Goal: Check status

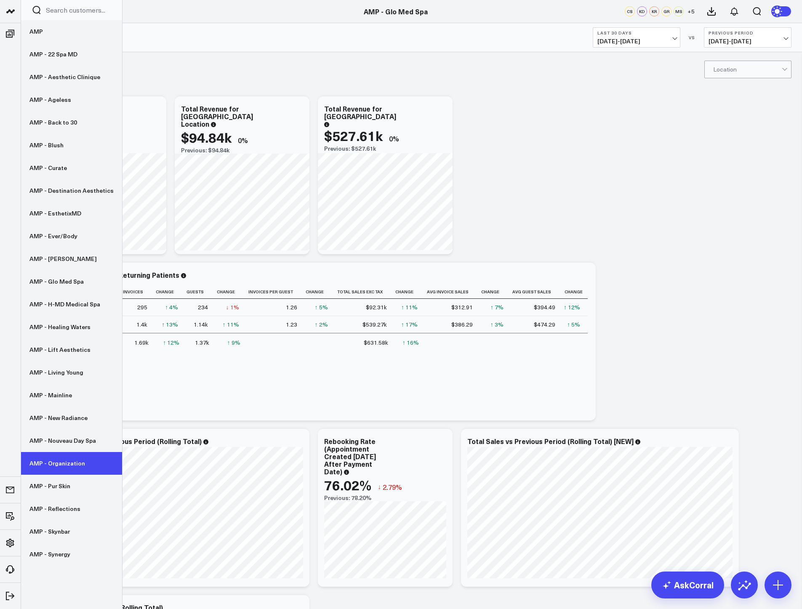
click at [49, 467] on link "AMP - Organization" at bounding box center [71, 463] width 101 height 23
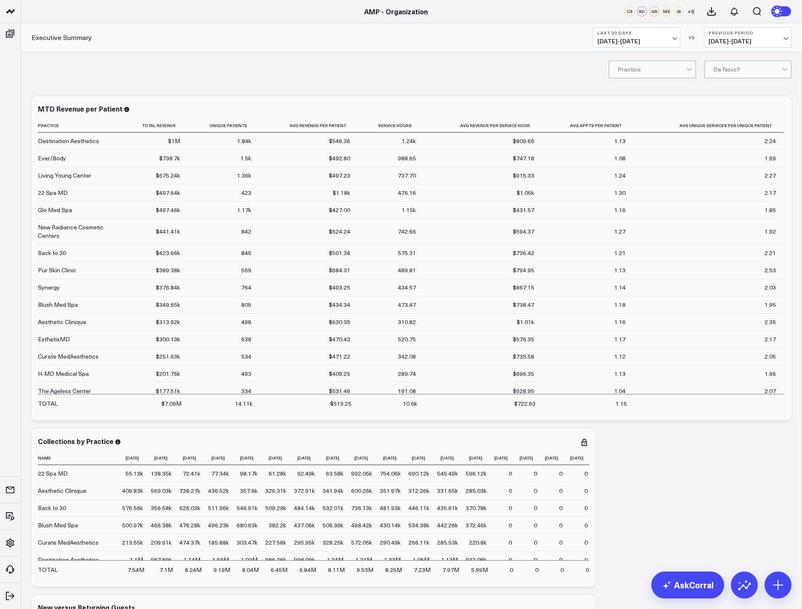
click at [624, 44] on span "[DATE] - [DATE]" at bounding box center [636, 41] width 78 height 7
click at [623, 218] on link "MTD" at bounding box center [636, 220] width 87 height 16
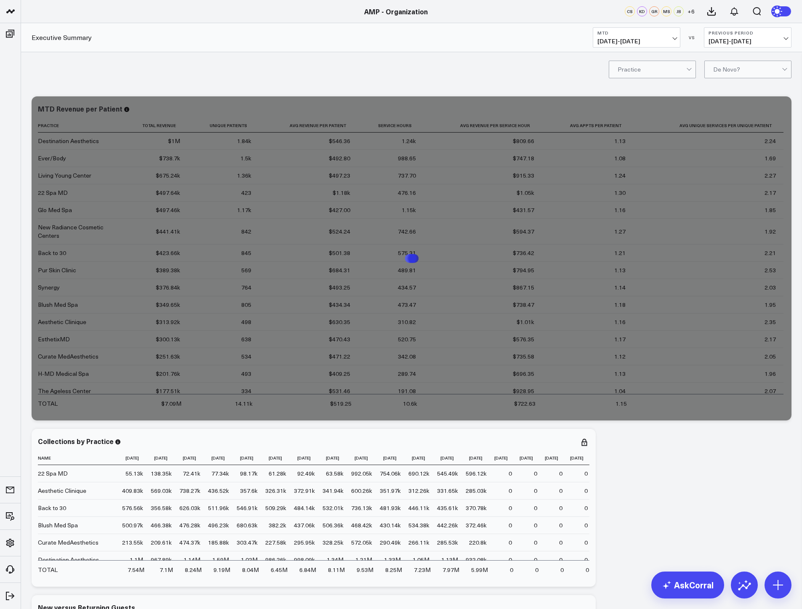
click at [739, 43] on span "[DATE] - [DATE]" at bounding box center [747, 41] width 78 height 7
click at [737, 88] on link "YoY" at bounding box center [747, 88] width 87 height 16
